Goal: Information Seeking & Learning: Learn about a topic

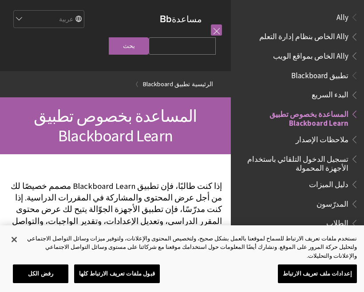
scroll to position [92, 0]
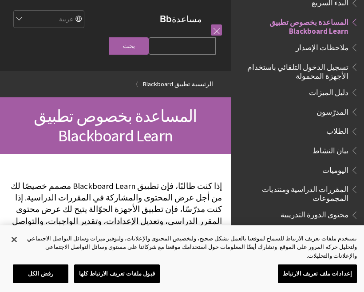
click at [303, 67] on span "تسجيل الدخول التلقائي باستخدام الأجهزة المحمولة" at bounding box center [294, 69] width 107 height 21
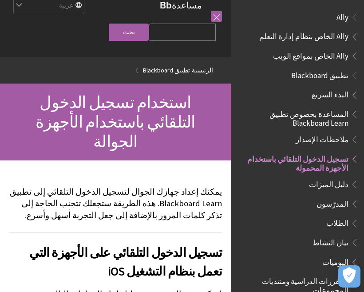
click at [335, 121] on span "المساعدة بخصوص تطبيق Blackboard Learn" at bounding box center [294, 117] width 107 height 21
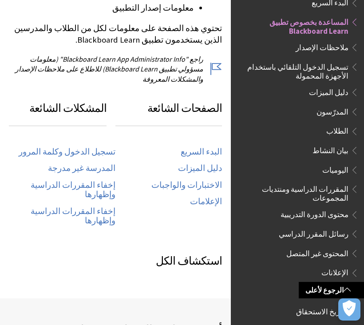
scroll to position [415, 0]
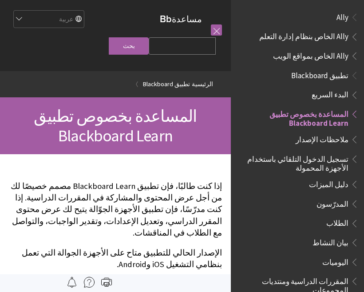
scroll to position [92, 0]
